Goal: Transaction & Acquisition: Book appointment/travel/reservation

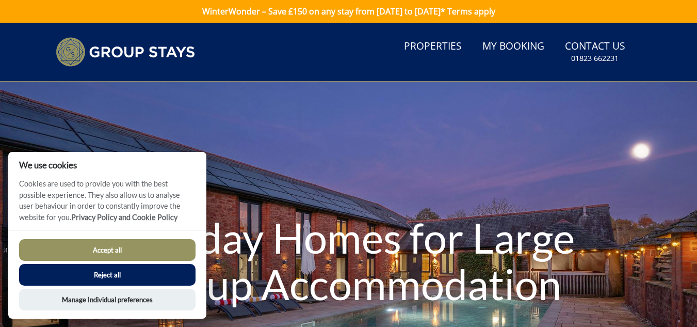
click at [106, 247] on button "Accept all" at bounding box center [107, 250] width 176 height 22
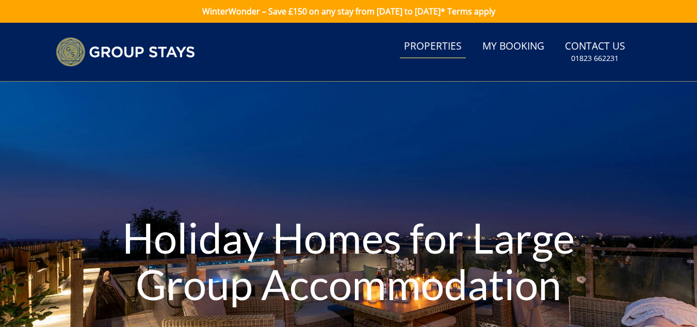
click at [436, 45] on link "Properties" at bounding box center [433, 46] width 66 height 23
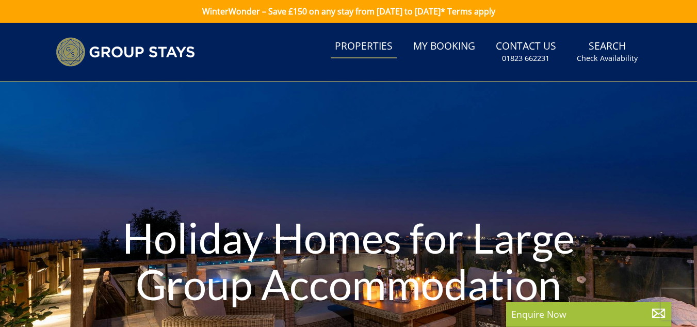
click at [373, 46] on link "Properties" at bounding box center [364, 46] width 66 height 23
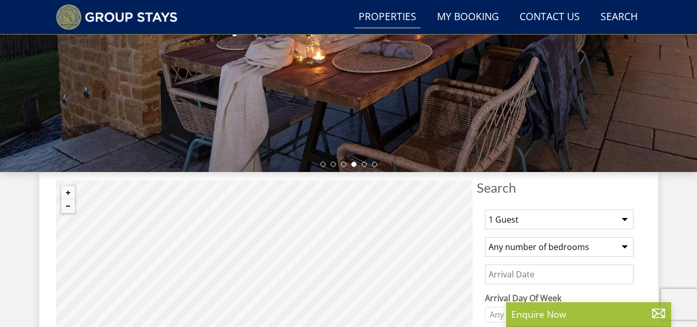
scroll to position [280, 0]
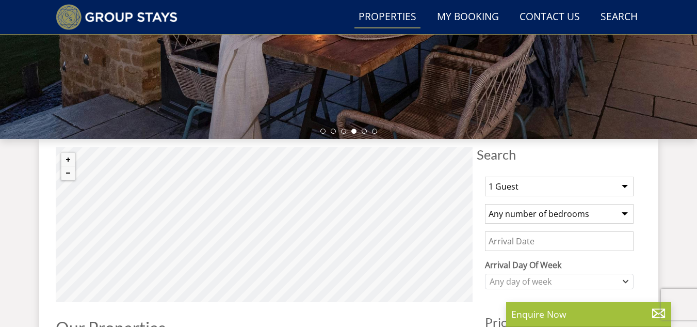
click at [624, 184] on select "1 Guest 2 Guests 3 Guests 4 Guests 5 Guests 6 Guests 7 Guests 8 Guests 9 Guests…" at bounding box center [559, 186] width 149 height 20
select select "8"
click at [485, 176] on select "1 Guest 2 Guests 3 Guests 4 Guests 5 Guests 6 Guests 7 Guests 8 Guests 9 Guests…" at bounding box center [559, 186] width 149 height 20
click at [625, 212] on select "Any number of bedrooms 4 Bedrooms 5 Bedrooms 6 Bedrooms 7 Bedrooms 8 Bedrooms 9…" at bounding box center [559, 214] width 149 height 20
select select "4"
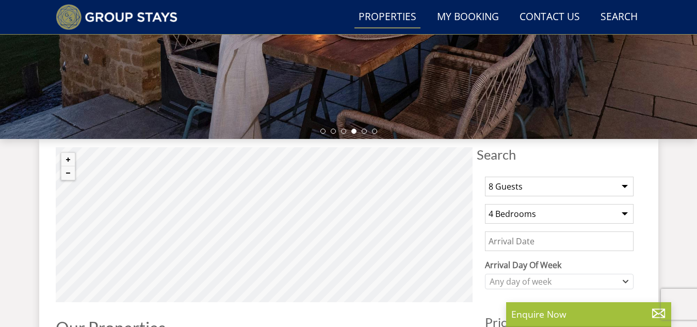
click at [485, 204] on select "Any number of bedrooms 4 Bedrooms 5 Bedrooms 6 Bedrooms 7 Bedrooms 8 Bedrooms 9…" at bounding box center [559, 214] width 149 height 20
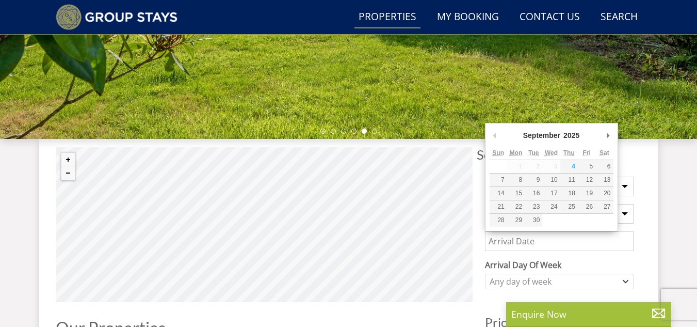
click at [584, 241] on input "Date" at bounding box center [559, 241] width 149 height 20
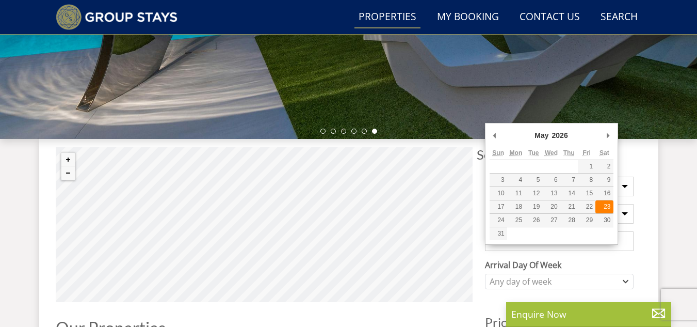
type input "[DATE]"
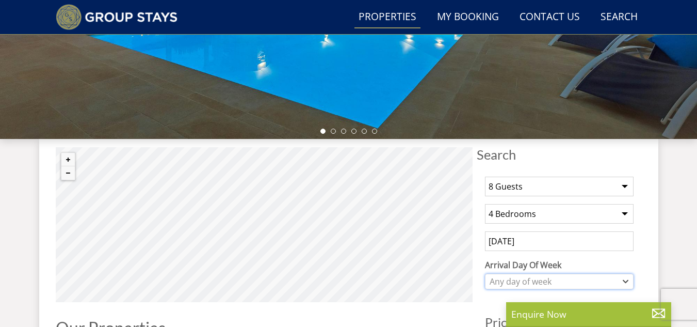
click at [627, 279] on icon "Combobox" at bounding box center [626, 281] width 6 height 6
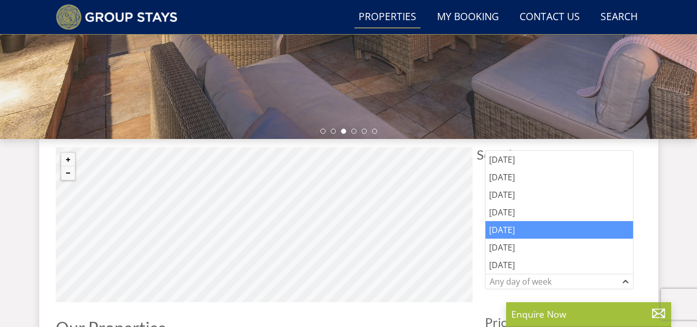
click at [519, 230] on div "[DATE]" at bounding box center [560, 230] width 148 height 18
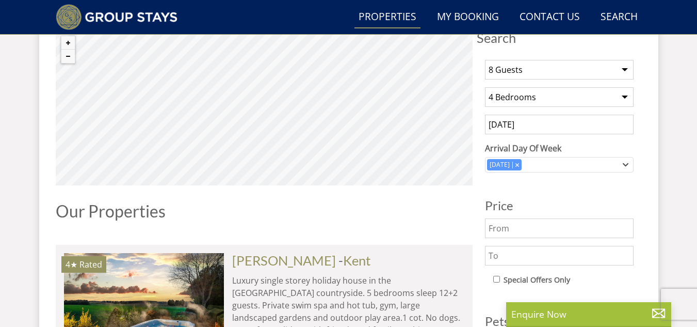
scroll to position [413, 0]
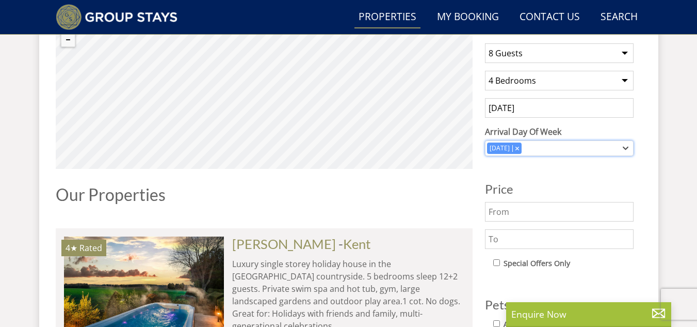
click at [627, 148] on icon "Combobox" at bounding box center [626, 148] width 5 height 2
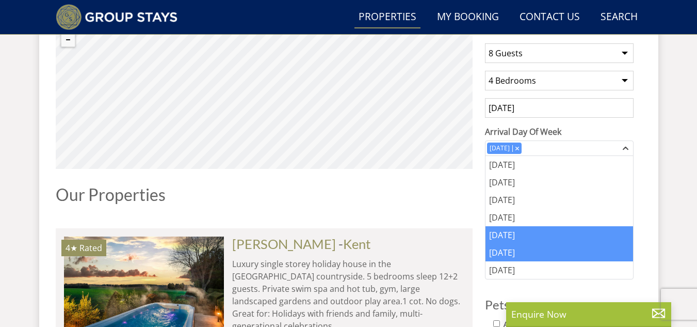
click at [509, 252] on div "[DATE]" at bounding box center [560, 253] width 148 height 18
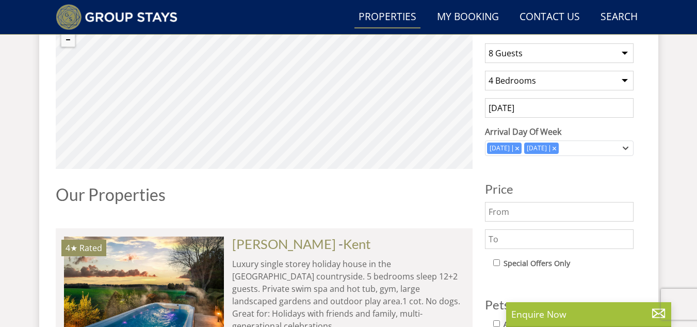
click at [514, 209] on input "text" at bounding box center [559, 212] width 149 height 20
type input "900.00"
click at [504, 239] on input "text" at bounding box center [559, 239] width 149 height 20
type input "1600.00"
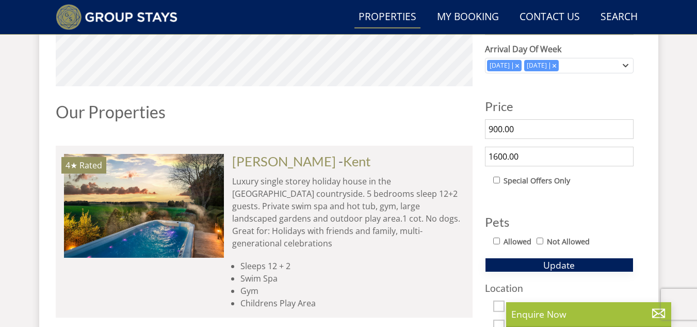
scroll to position [516, 0]
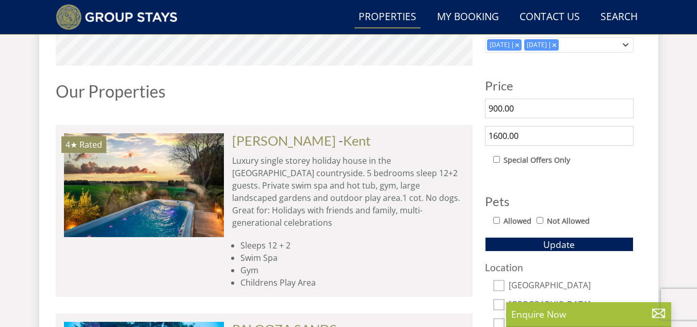
click at [539, 218] on input "Not Allowed" at bounding box center [540, 220] width 7 height 7
checkbox input "true"
click at [562, 246] on span "Update" at bounding box center [558, 244] width 31 height 12
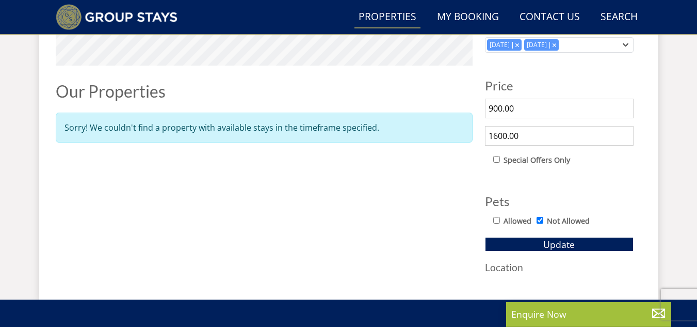
click at [525, 135] on input "1600.00" at bounding box center [559, 136] width 149 height 20
type input "1"
type input "2500.00"
click at [561, 243] on span "Update" at bounding box center [558, 244] width 31 height 12
click at [555, 241] on span "Update" at bounding box center [558, 244] width 31 height 12
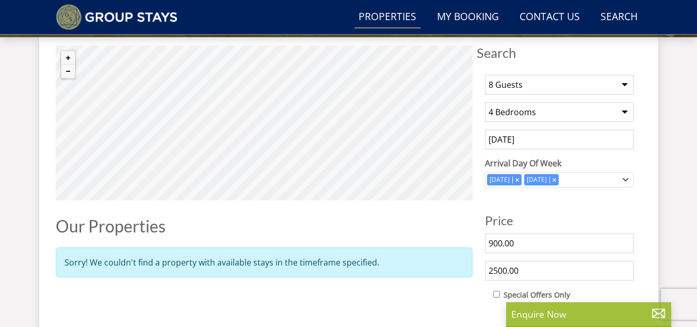
scroll to position [372, 0]
